Goal: Information Seeking & Learning: Learn about a topic

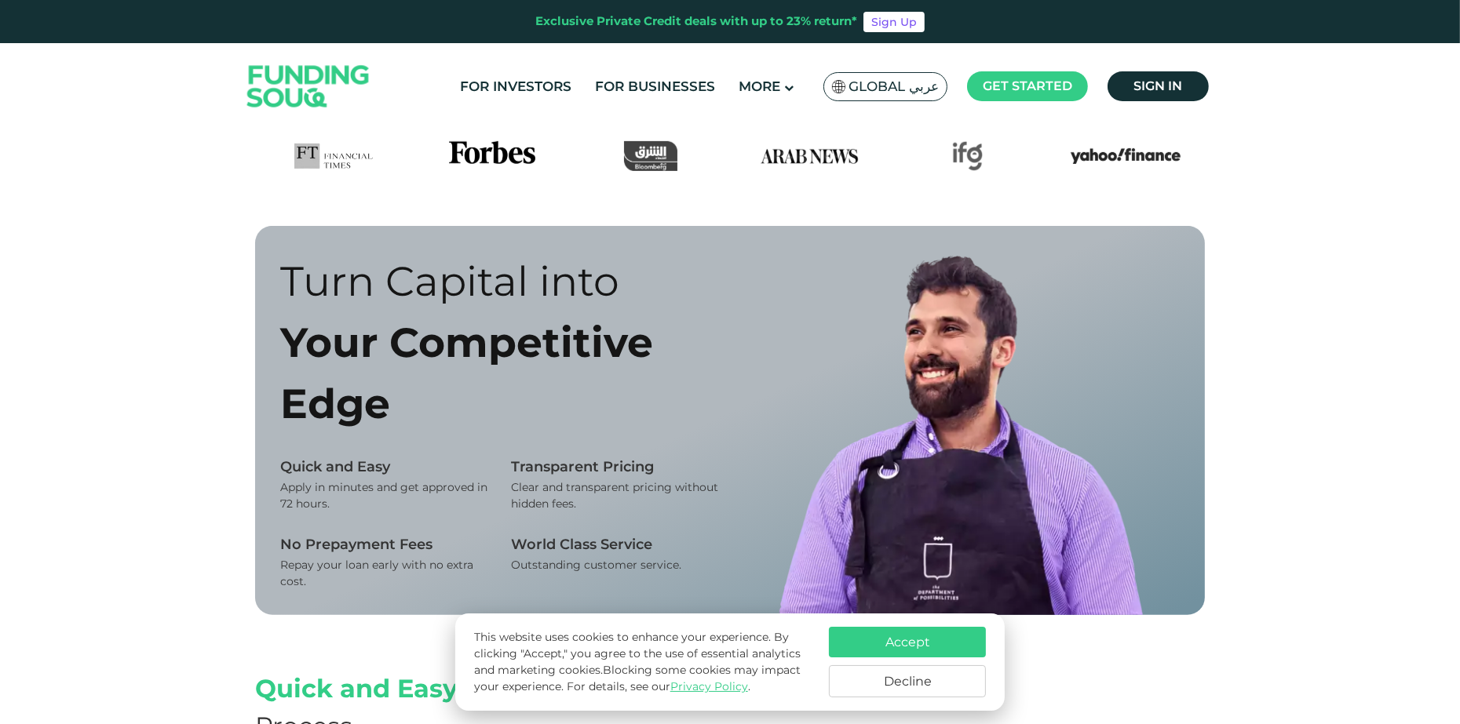
scroll to position [925, 0]
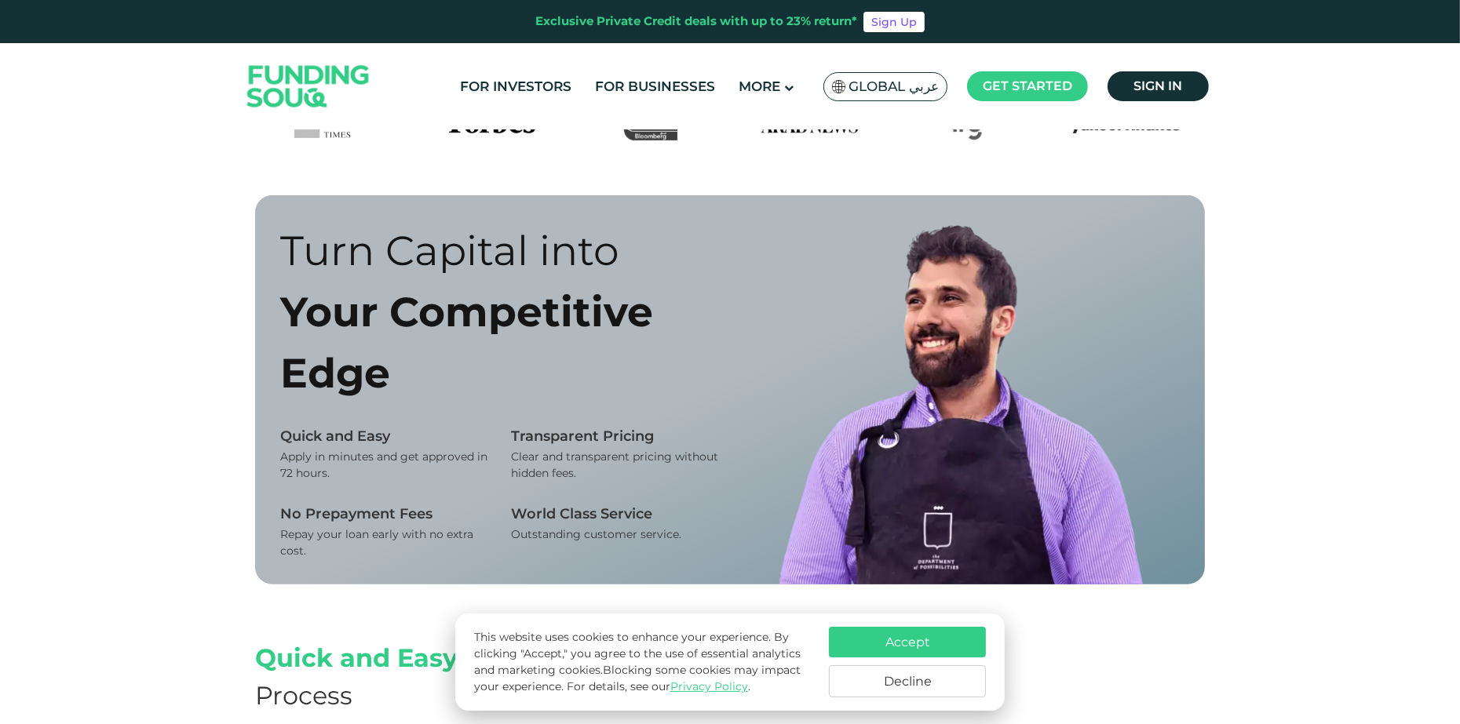
click at [906, 645] on button "Accept" at bounding box center [907, 642] width 157 height 31
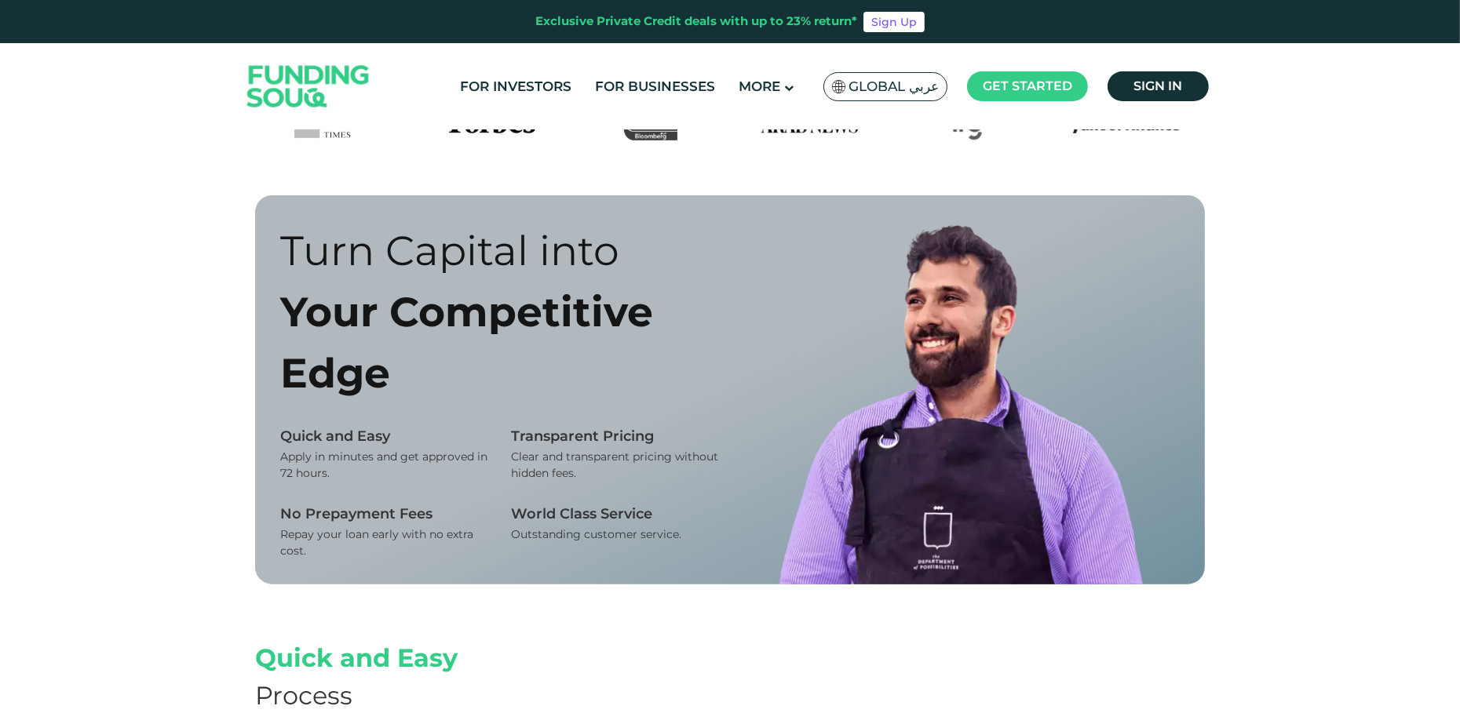
click at [1213, 383] on div "Turn Capital into Your Competitive Edge Quick and Easy Apply in minutes and get…" at bounding box center [729, 389] width 973 height 389
click at [932, 389] on img at bounding box center [961, 403] width 364 height 364
click at [224, 373] on div "Turn Capital into Your Competitive Edge Quick and Easy Apply in minutes and get…" at bounding box center [730, 417] width 1460 height 444
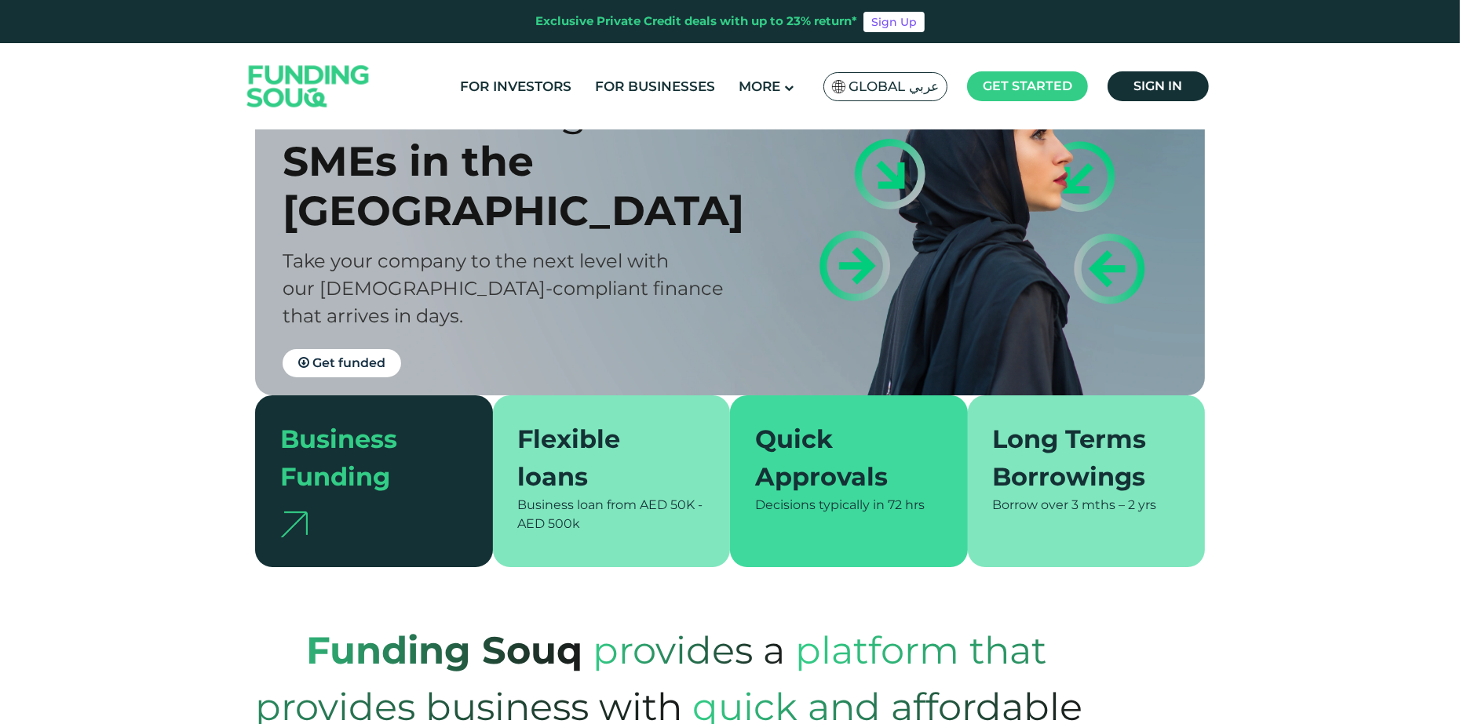
scroll to position [0, 0]
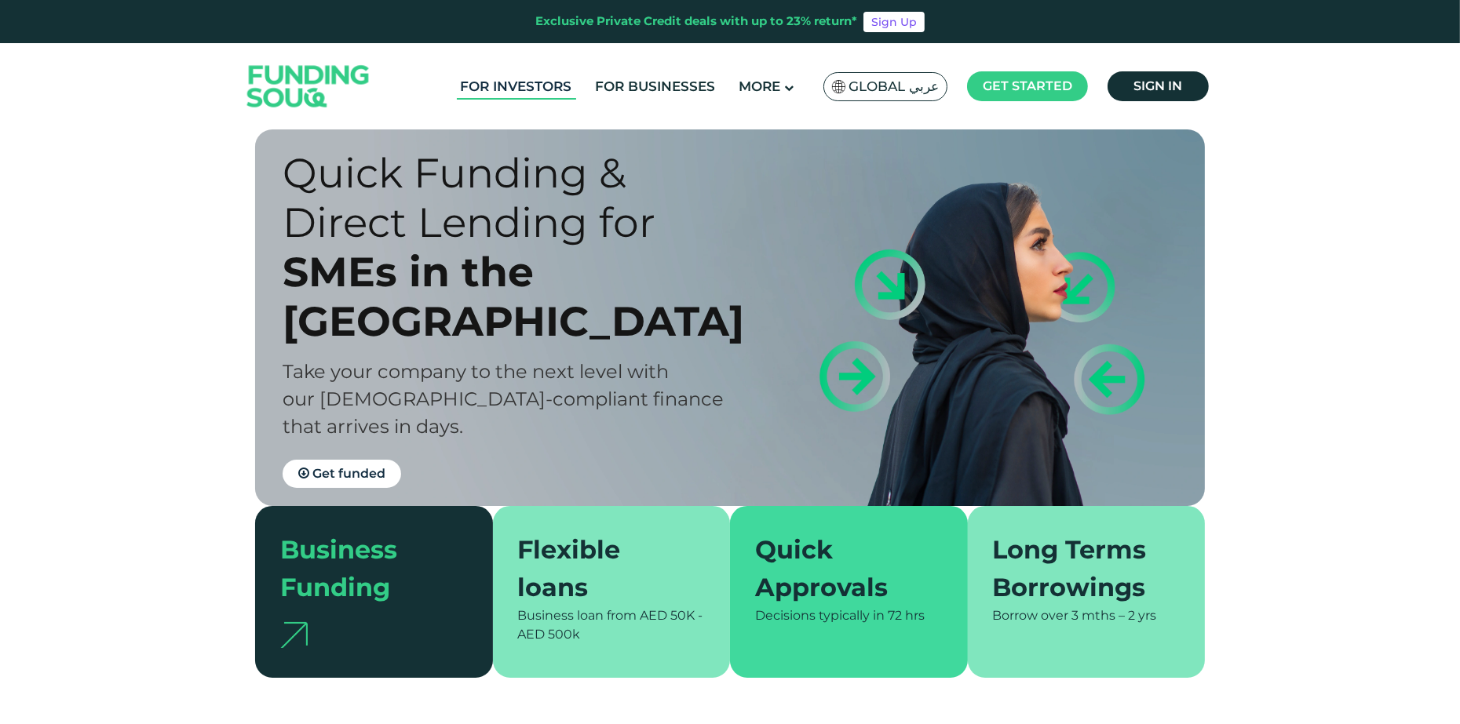
click at [486, 93] on link "For Investors" at bounding box center [516, 87] width 119 height 26
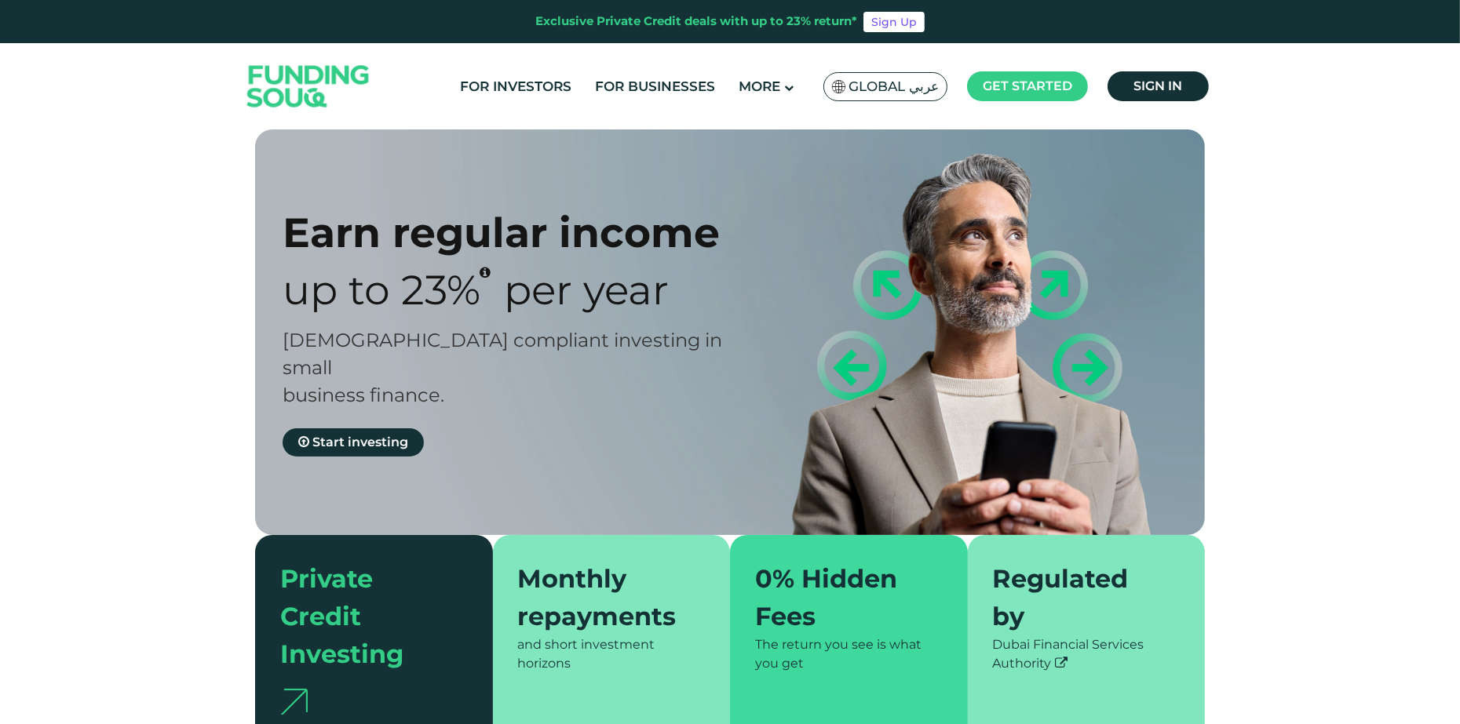
type tc-range-slider "4"
